Goal: Navigation & Orientation: Find specific page/section

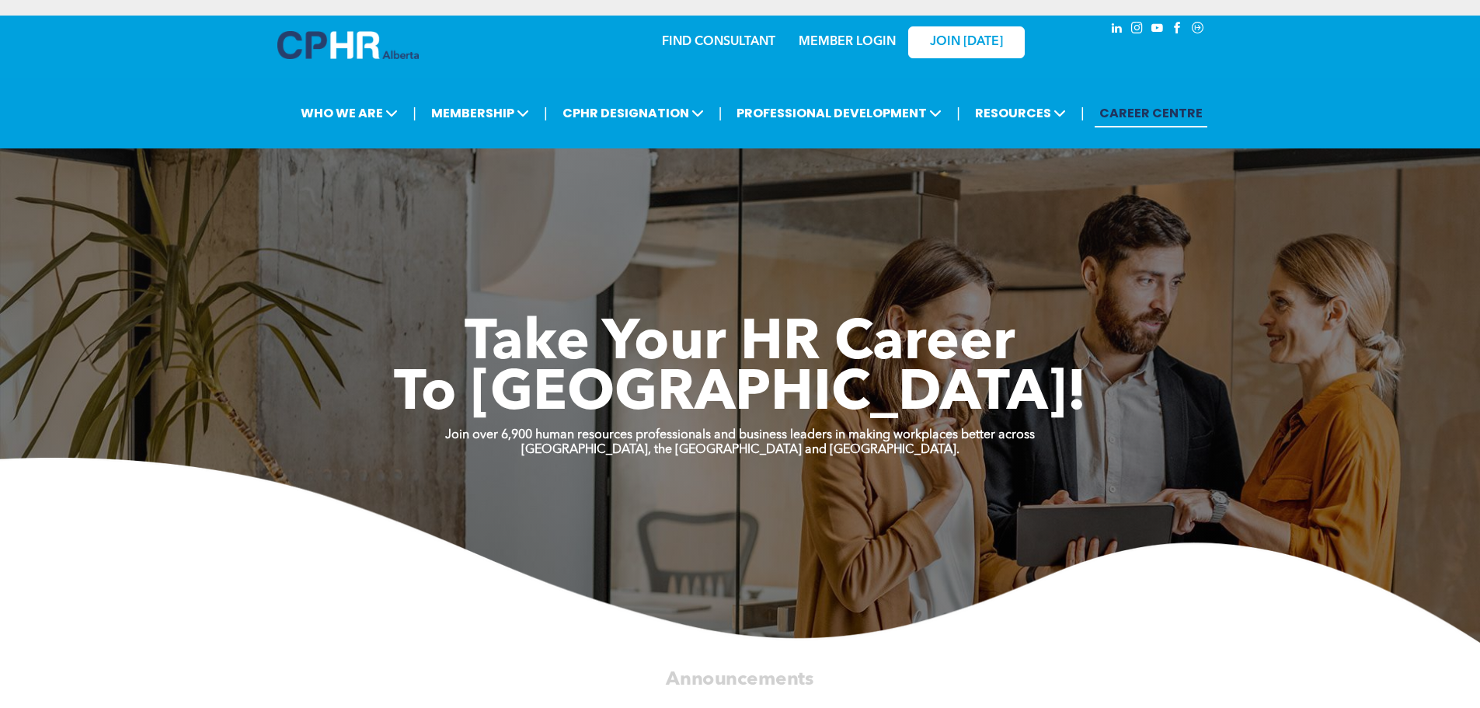
click at [848, 43] on link "MEMBER LOGIN" at bounding box center [847, 42] width 97 height 12
click at [830, 40] on link "MEMBER LOGIN" at bounding box center [847, 42] width 97 height 12
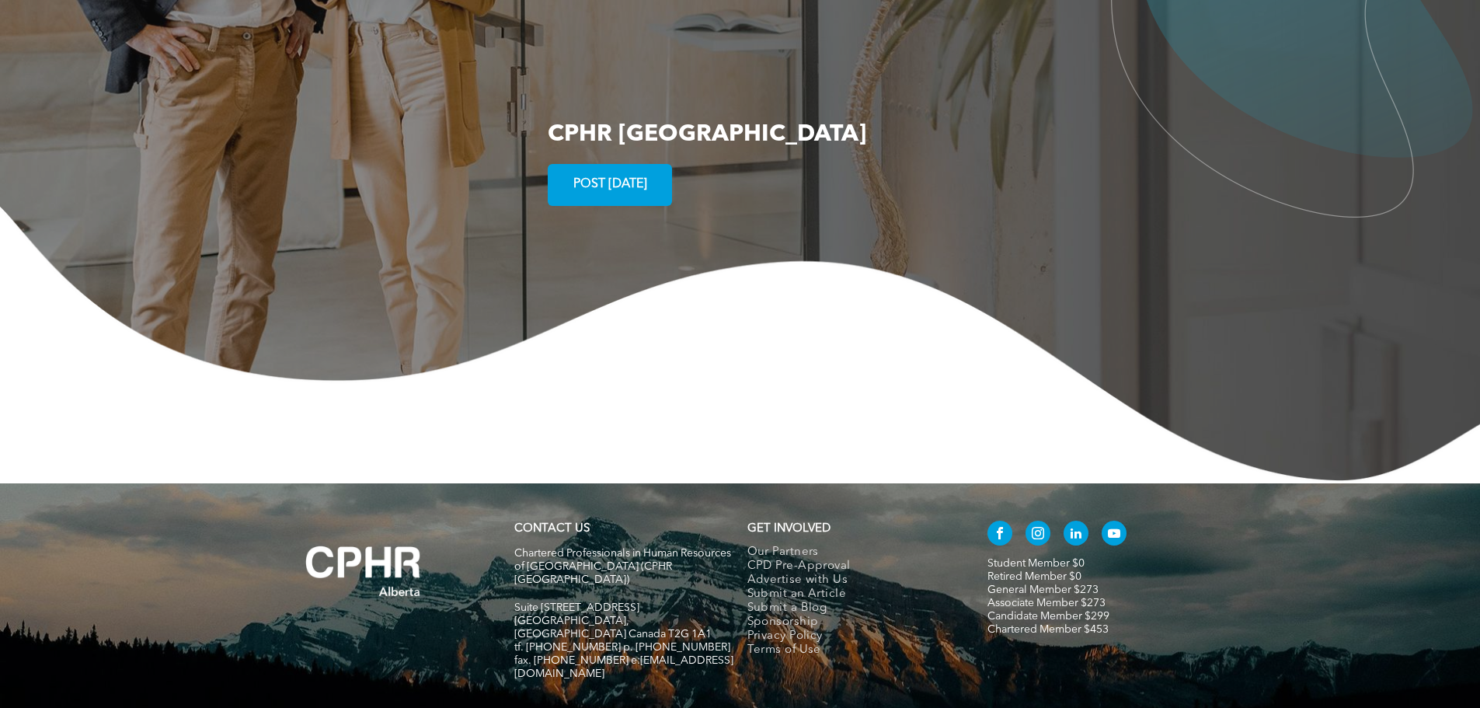
scroll to position [2853, 0]
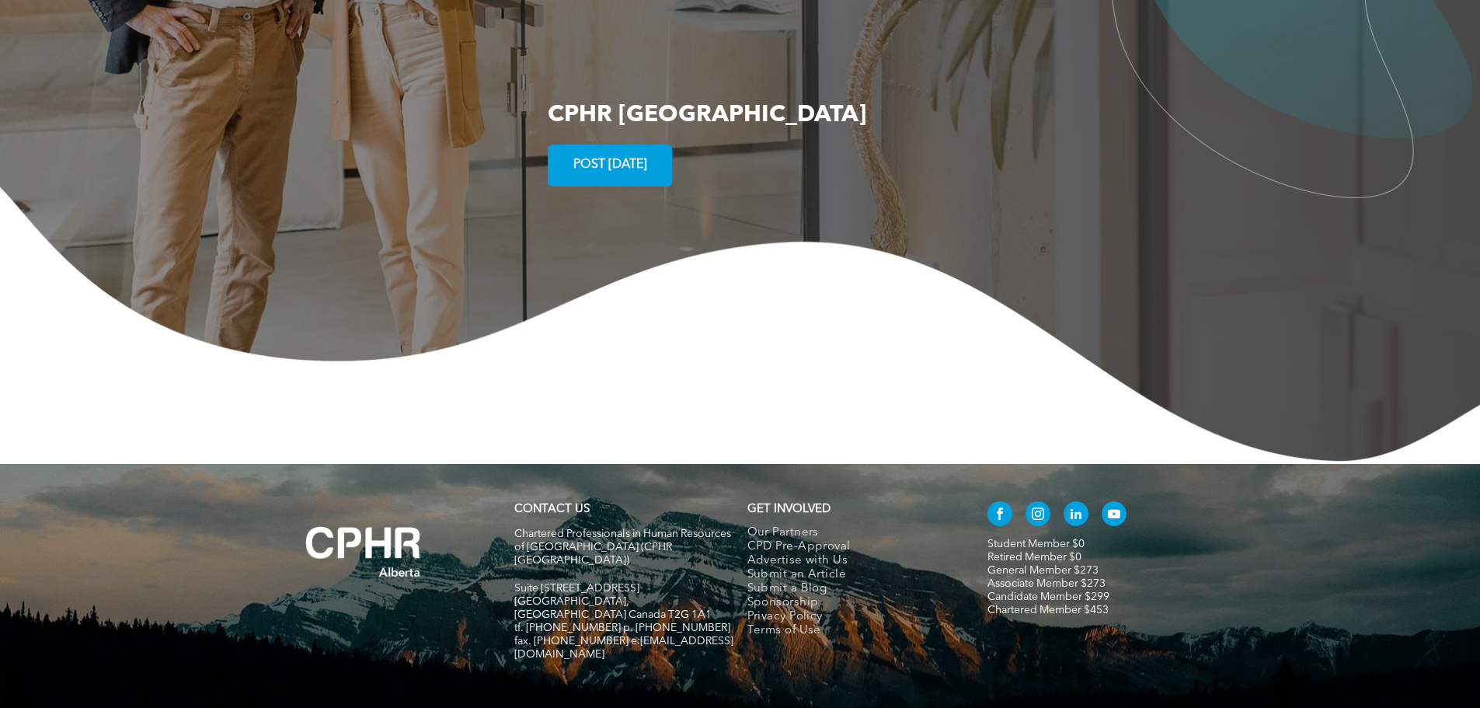
click at [1022, 552] on link "Retired Member $0" at bounding box center [1034, 557] width 94 height 11
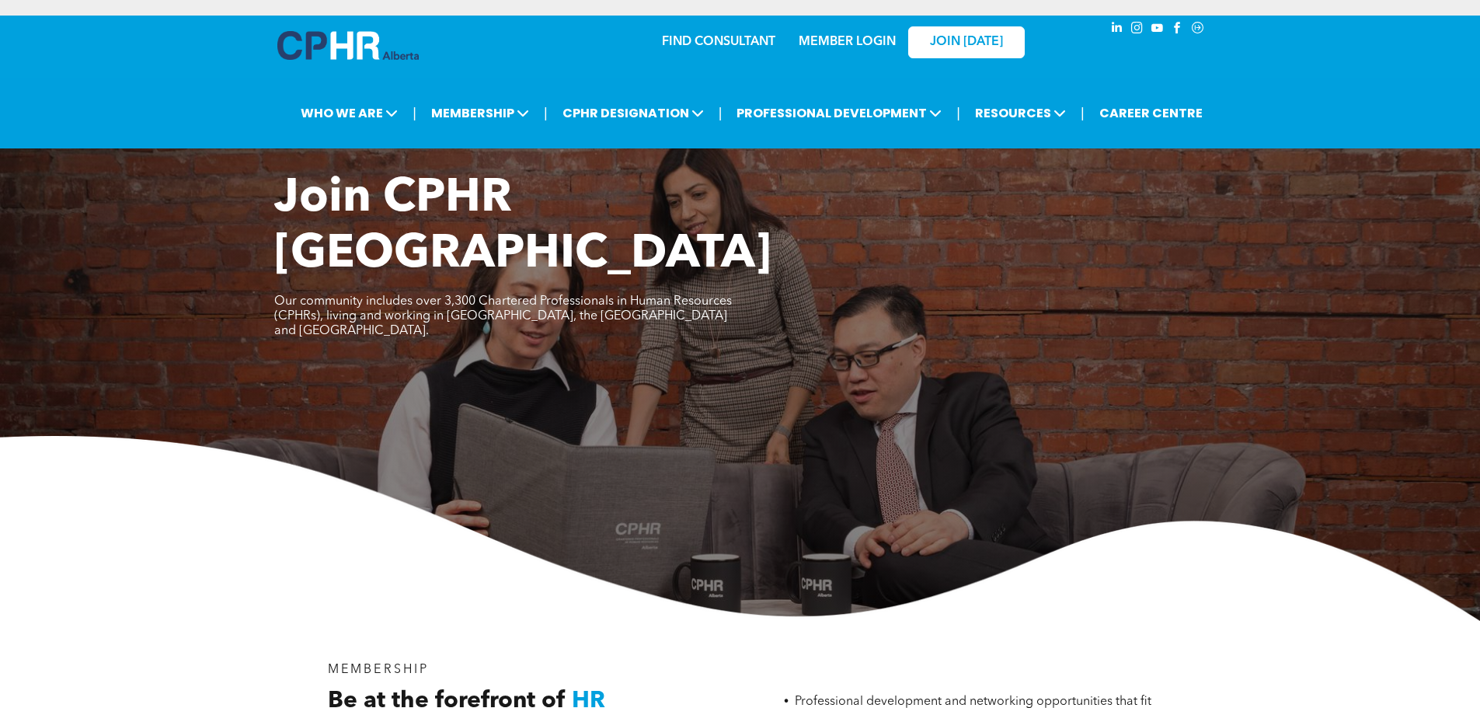
click at [823, 42] on link "MEMBER LOGIN" at bounding box center [847, 42] width 97 height 12
